Goal: Complete application form

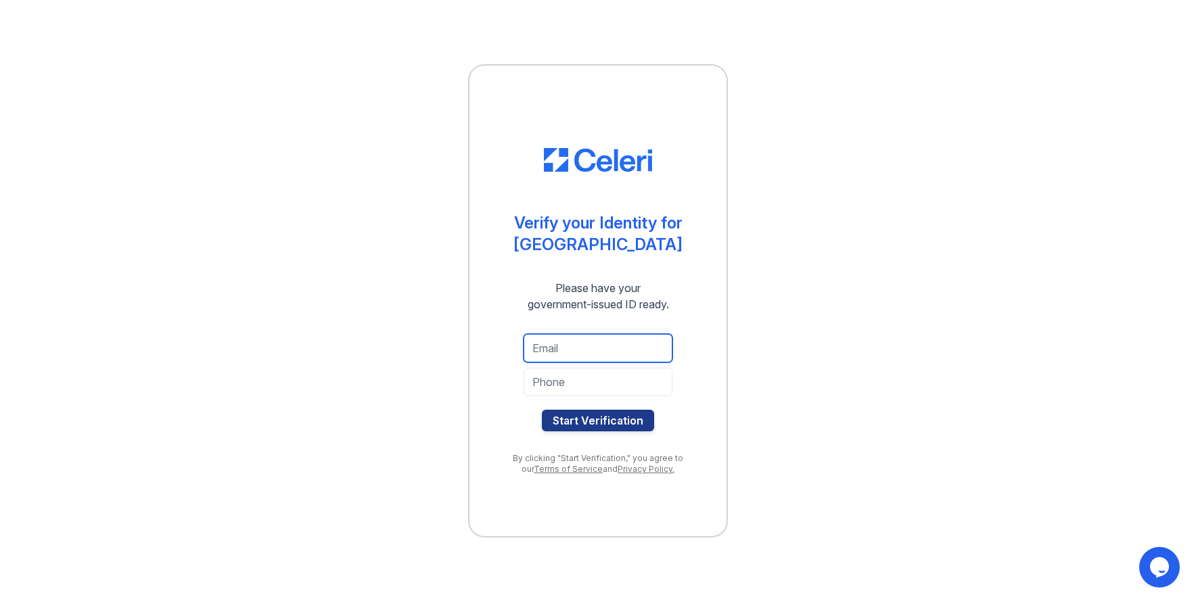
click at [538, 347] on input "email" at bounding box center [597, 348] width 149 height 28
type input "[EMAIL_ADDRESS][DOMAIN_NAME]"
click at [542, 389] on input "tel" at bounding box center [597, 382] width 149 height 28
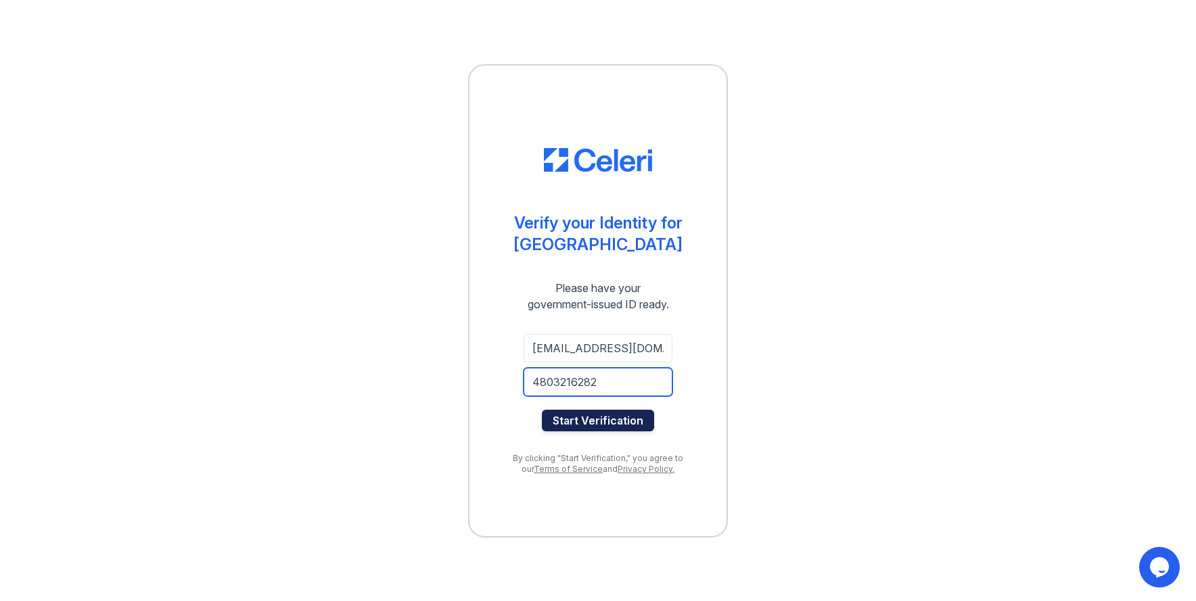
type input "4803216282"
click at [577, 425] on button "Start Verification" at bounding box center [598, 421] width 112 height 22
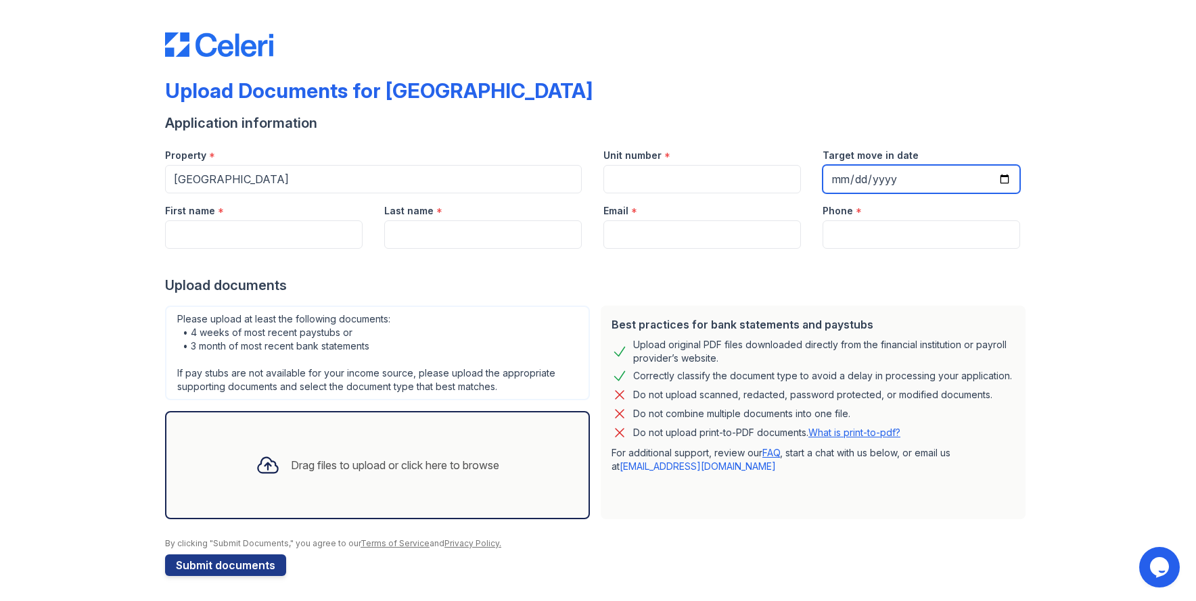
click at [835, 177] on input "Target move in date" at bounding box center [920, 179] width 197 height 28
type input "2025-09-12"
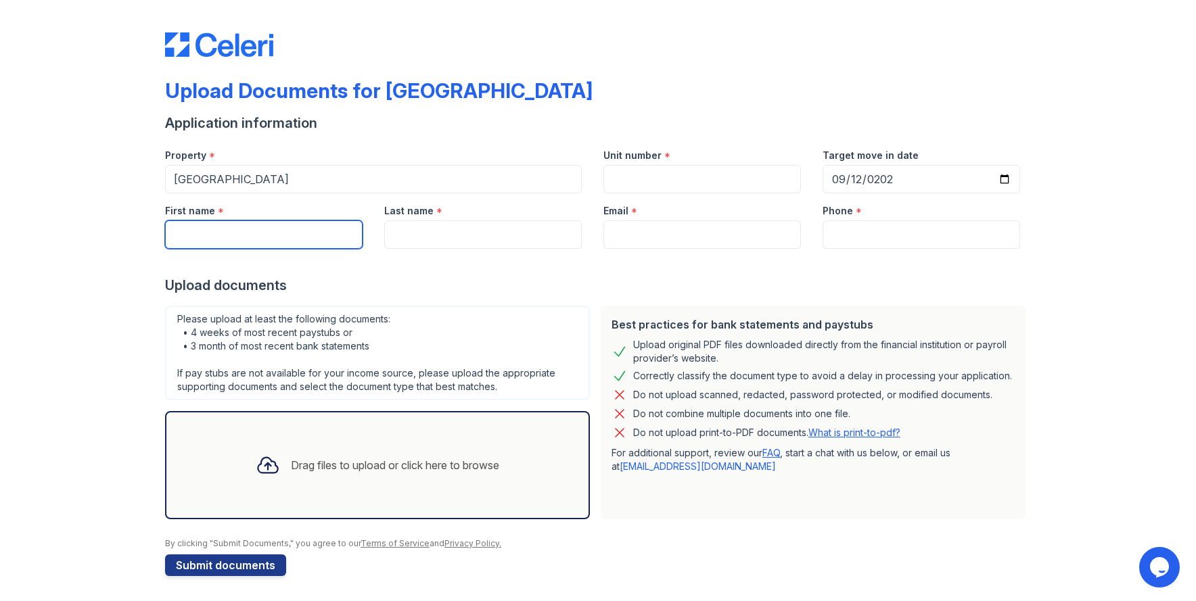
click at [189, 233] on input "First name" at bounding box center [263, 234] width 197 height 28
type input "Tory"
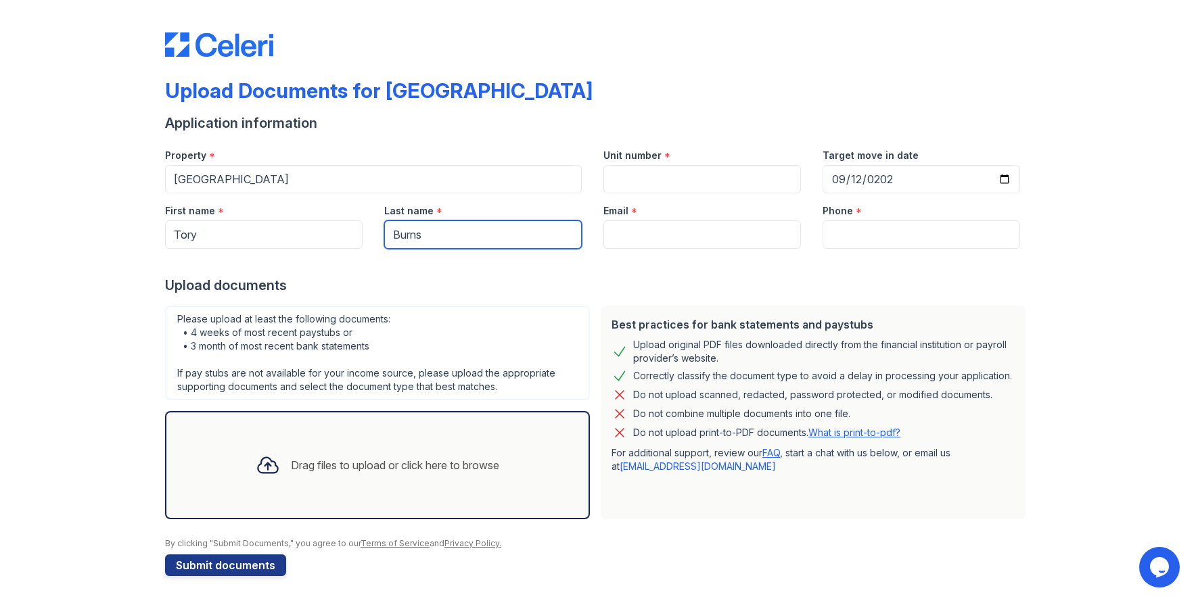
type input "Burns"
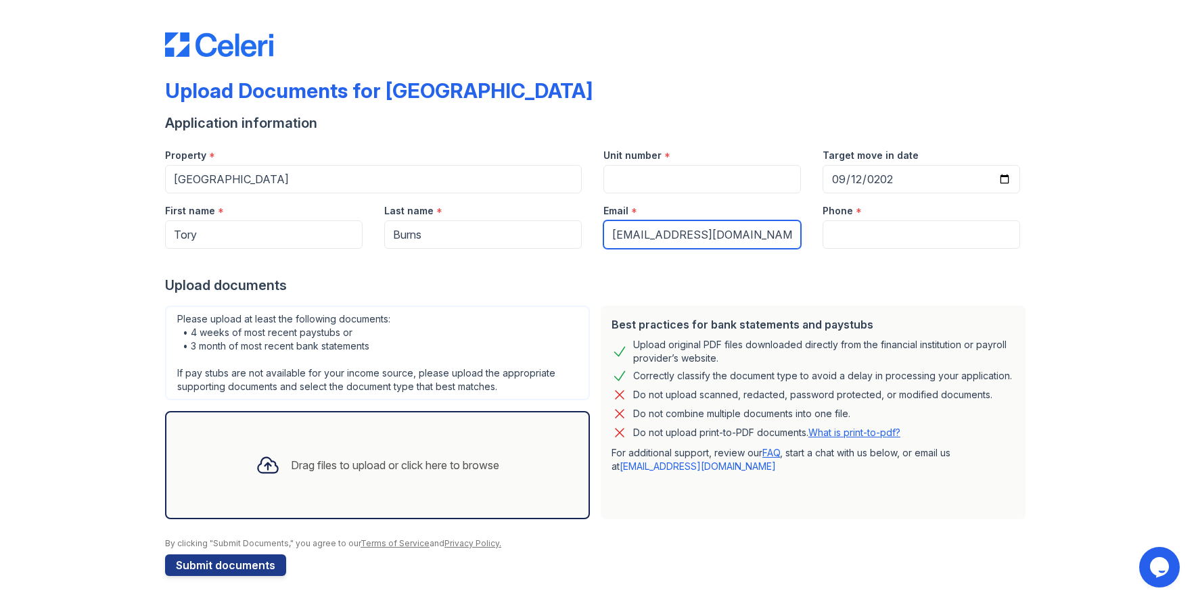
type input "tkix22@yahoo.com"
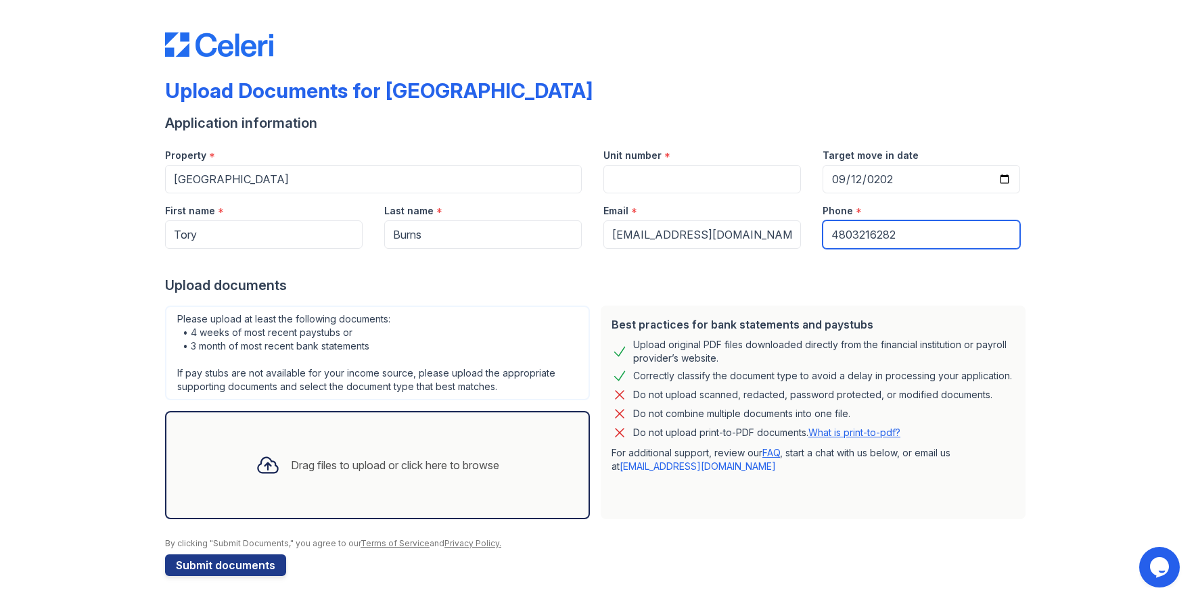
type input "4803216282"
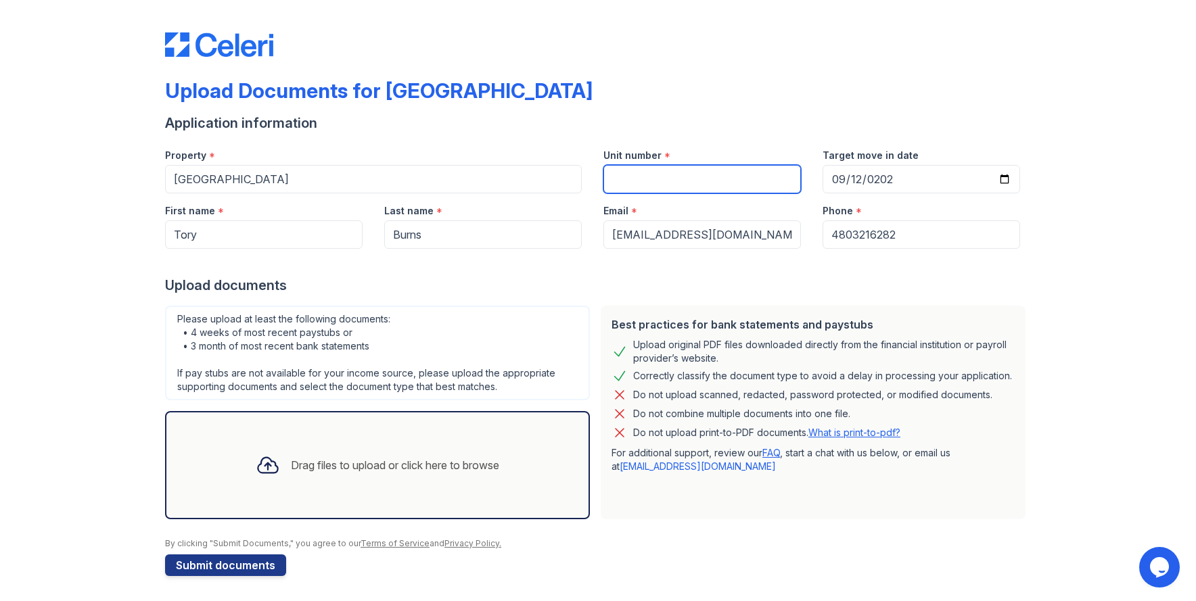
click at [637, 187] on input "Unit number" at bounding box center [701, 179] width 197 height 28
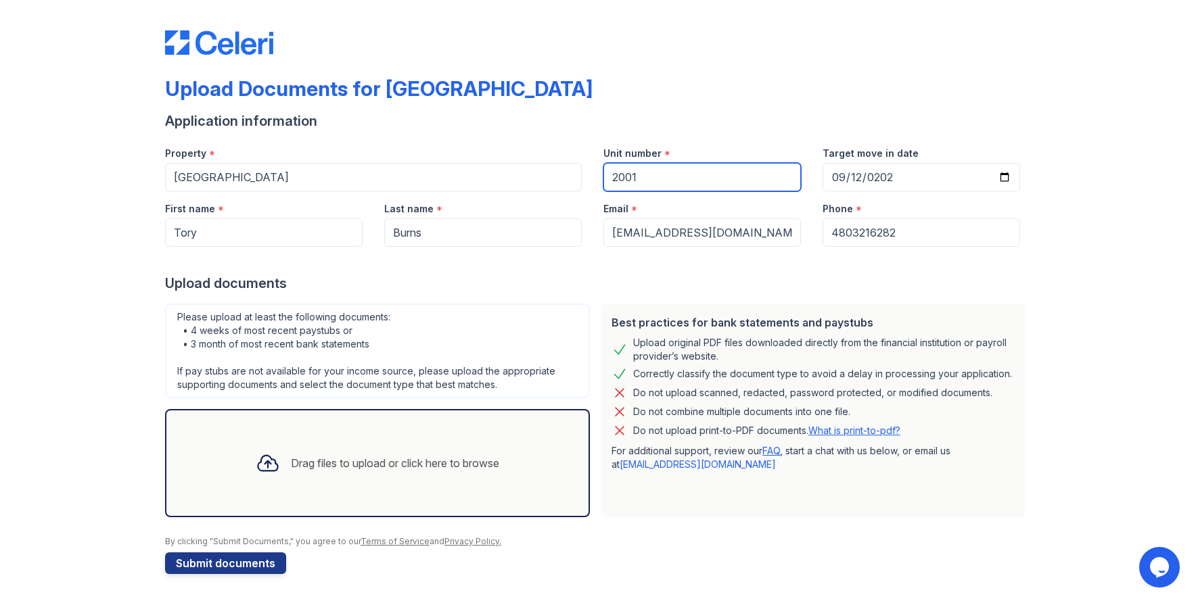
type input "2001"
click at [303, 460] on div "Drag files to upload or click here to browse" at bounding box center [395, 463] width 208 height 16
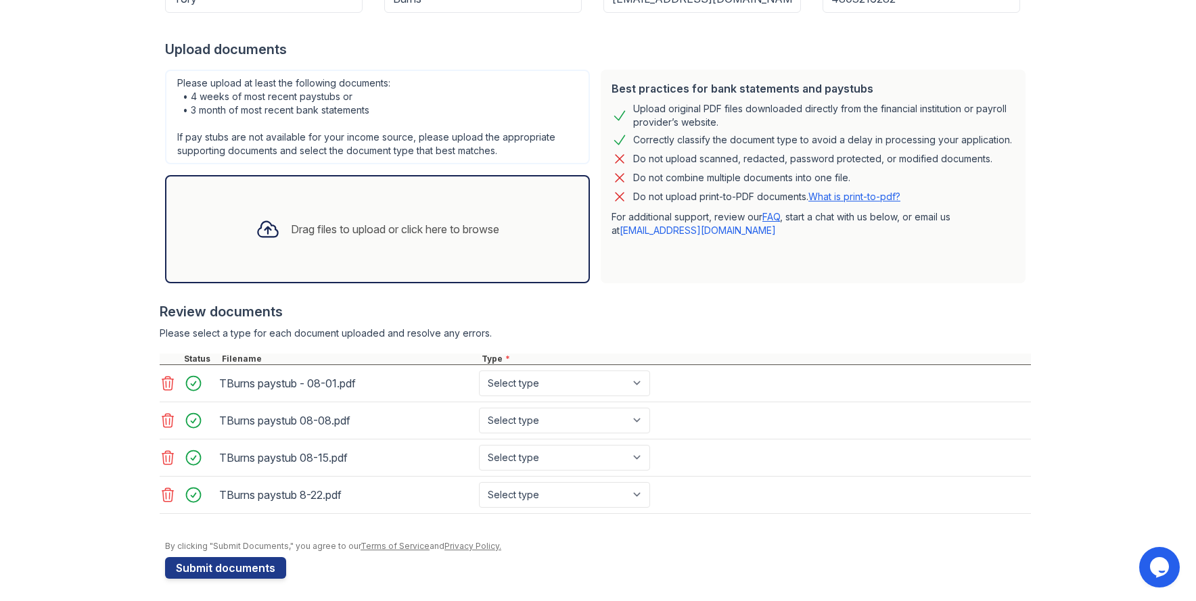
scroll to position [241, 0]
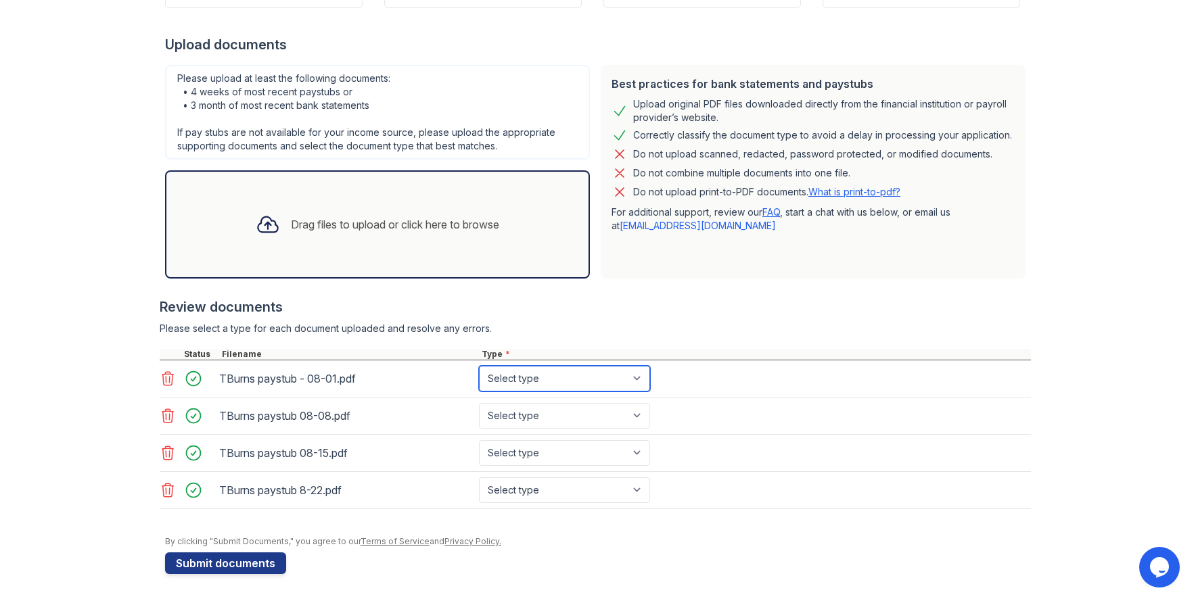
click at [639, 377] on select "Select type Paystub Bank Statement Offer Letter Tax Documents Benefit Award Let…" at bounding box center [564, 379] width 171 height 26
select select "paystub"
click at [479, 366] on select "Select type Paystub Bank Statement Offer Letter Tax Documents Benefit Award Let…" at bounding box center [564, 379] width 171 height 26
click at [641, 418] on select "Select type Paystub Bank Statement Offer Letter Tax Documents Benefit Award Let…" at bounding box center [564, 416] width 171 height 26
select select "paystub"
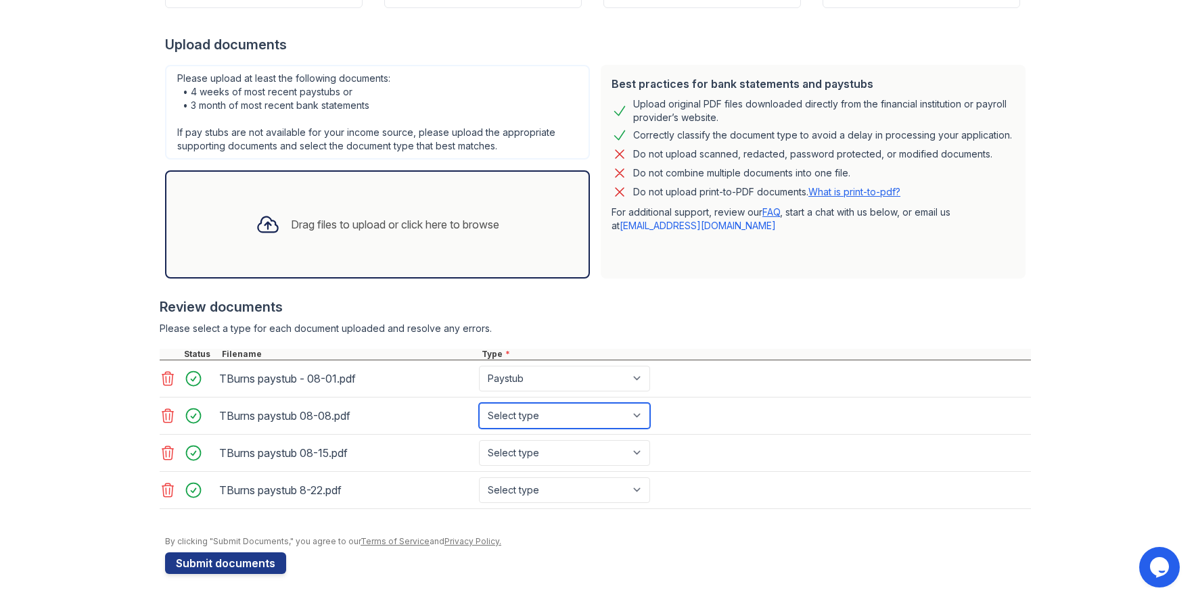
click at [479, 403] on select "Select type Paystub Bank Statement Offer Letter Tax Documents Benefit Award Let…" at bounding box center [564, 416] width 171 height 26
click at [643, 451] on select "Select type Paystub Bank Statement Offer Letter Tax Documents Benefit Award Let…" at bounding box center [564, 453] width 171 height 26
select select "paystub"
click at [479, 440] on select "Select type Paystub Bank Statement Offer Letter Tax Documents Benefit Award Let…" at bounding box center [564, 453] width 171 height 26
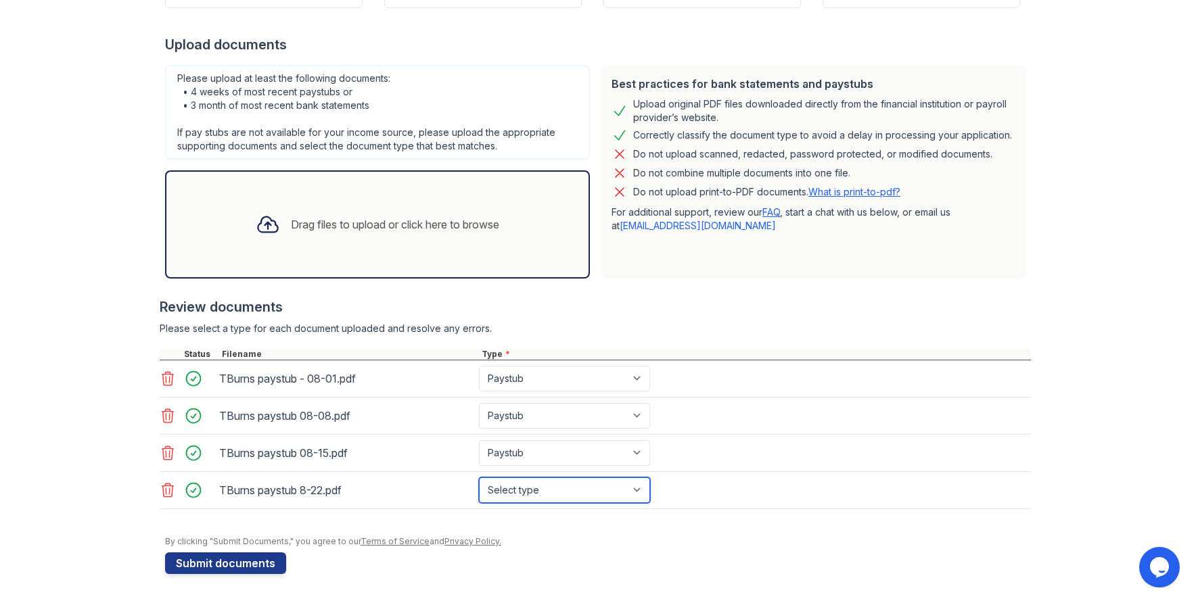
click at [640, 488] on select "Select type Paystub Bank Statement Offer Letter Tax Documents Benefit Award Let…" at bounding box center [564, 490] width 171 height 26
select select "paystub"
click at [479, 477] on select "Select type Paystub Bank Statement Offer Letter Tax Documents Benefit Award Let…" at bounding box center [564, 490] width 171 height 26
click at [207, 565] on button "Submit documents" at bounding box center [225, 564] width 121 height 22
